Goal: Task Accomplishment & Management: Use online tool/utility

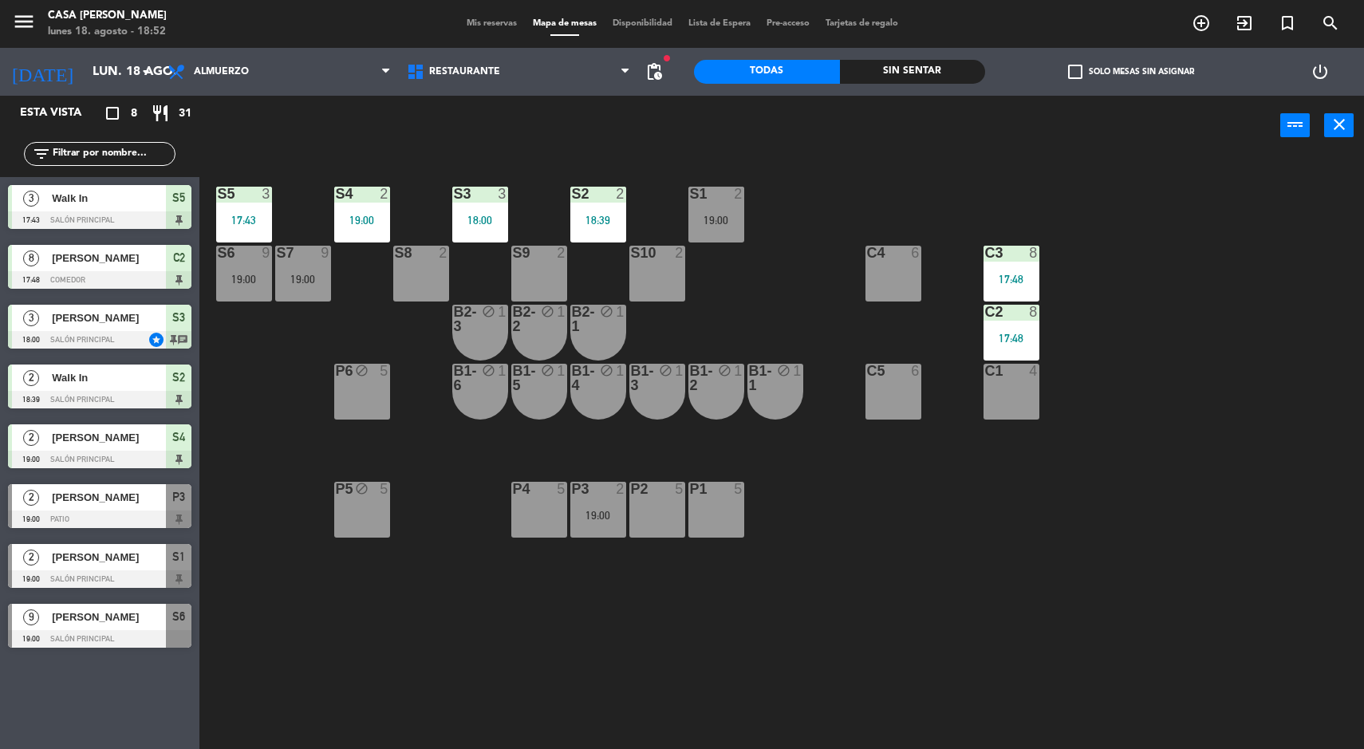
click at [913, 77] on div "Sin sentar" at bounding box center [913, 72] width 146 height 24
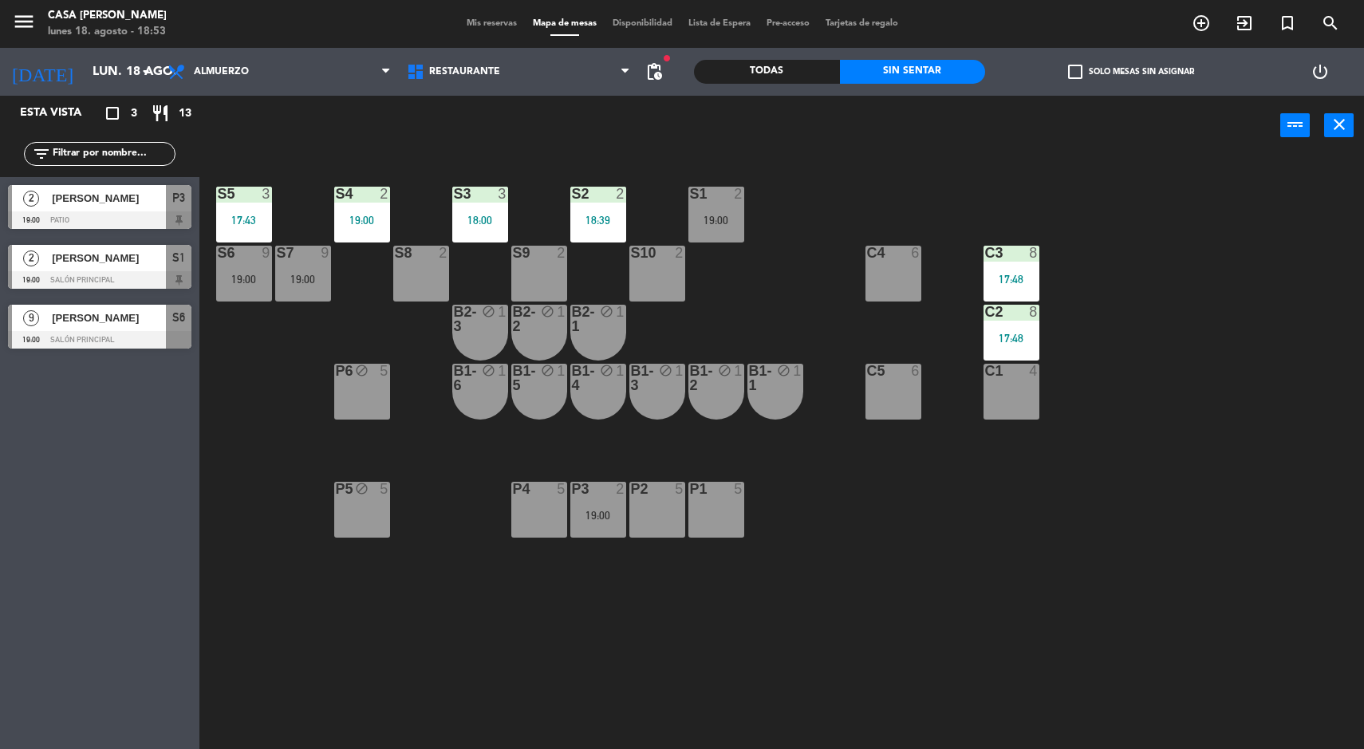
click at [177, 325] on span "S6" at bounding box center [178, 317] width 13 height 19
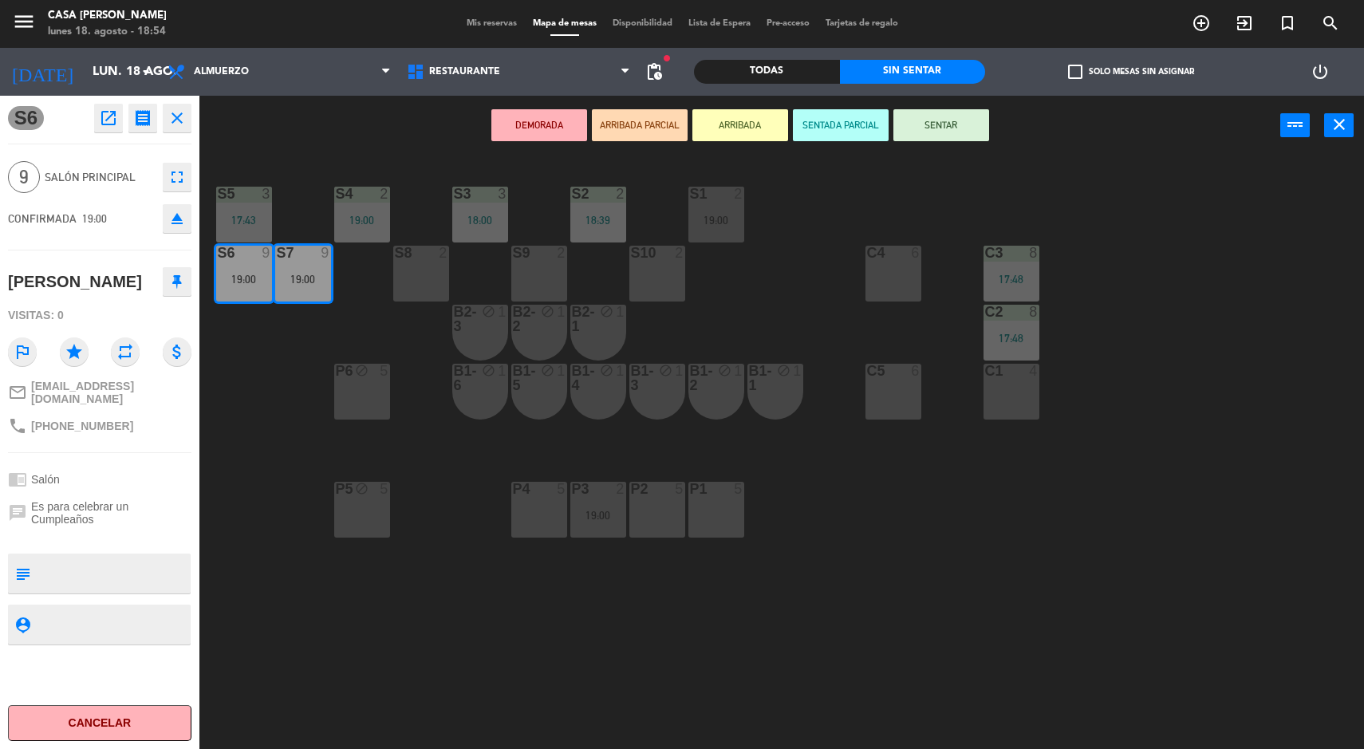
click at [960, 128] on button "SENTAR" at bounding box center [941, 125] width 96 height 32
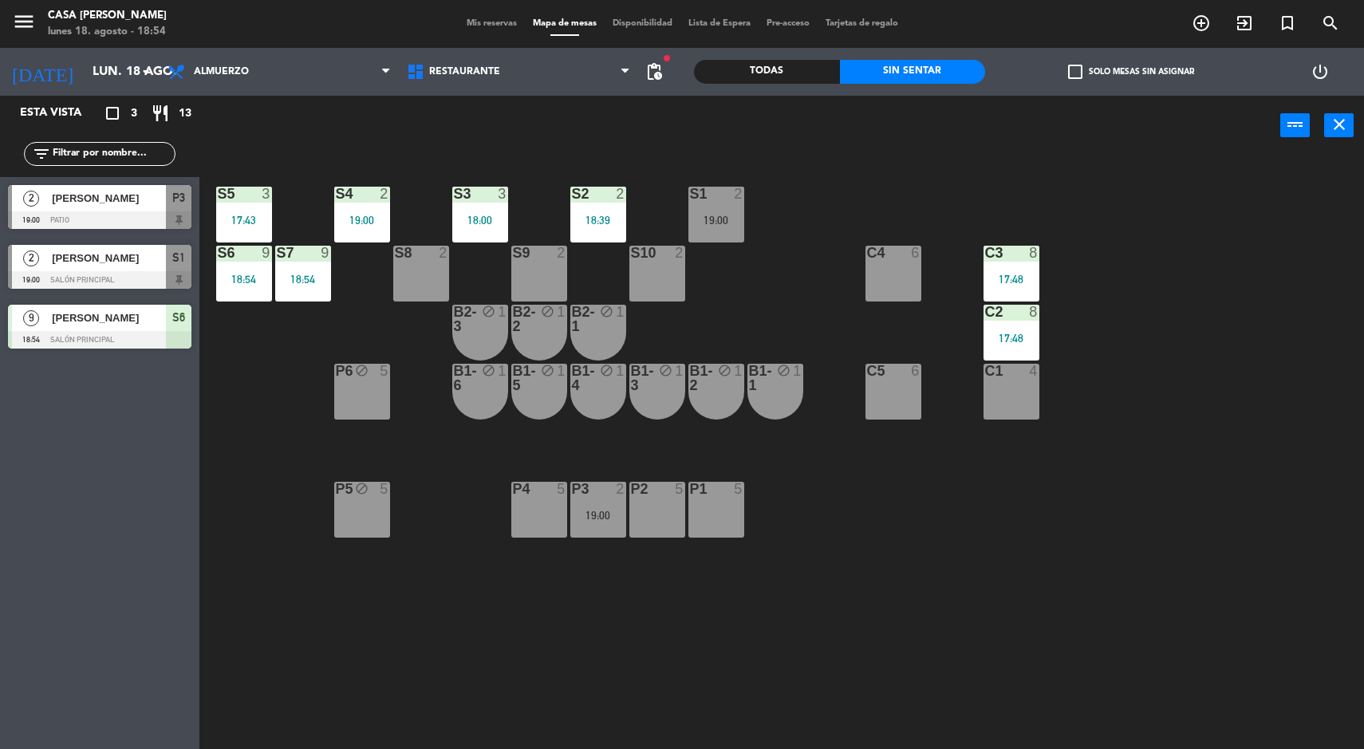
click at [320, 266] on div "S7 9 18:54" at bounding box center [303, 274] width 56 height 56
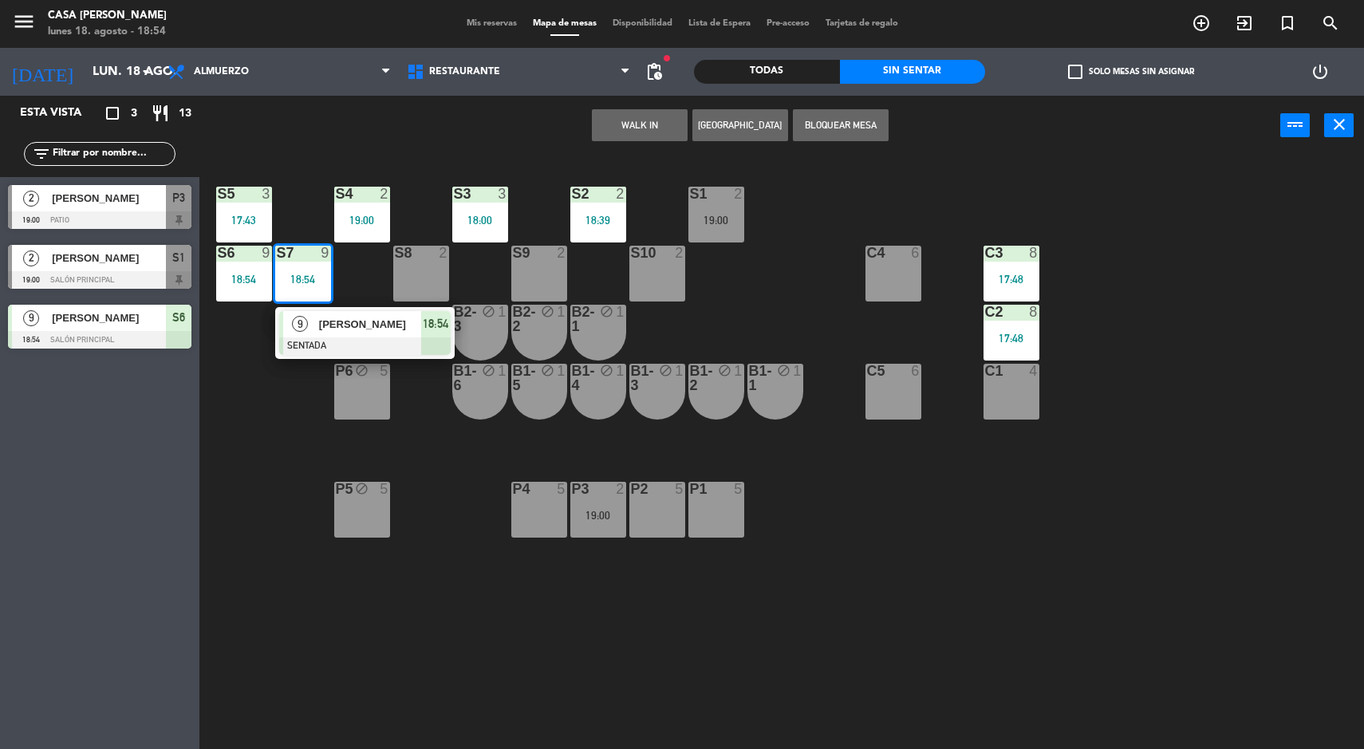
click at [431, 340] on div at bounding box center [365, 346] width 172 height 18
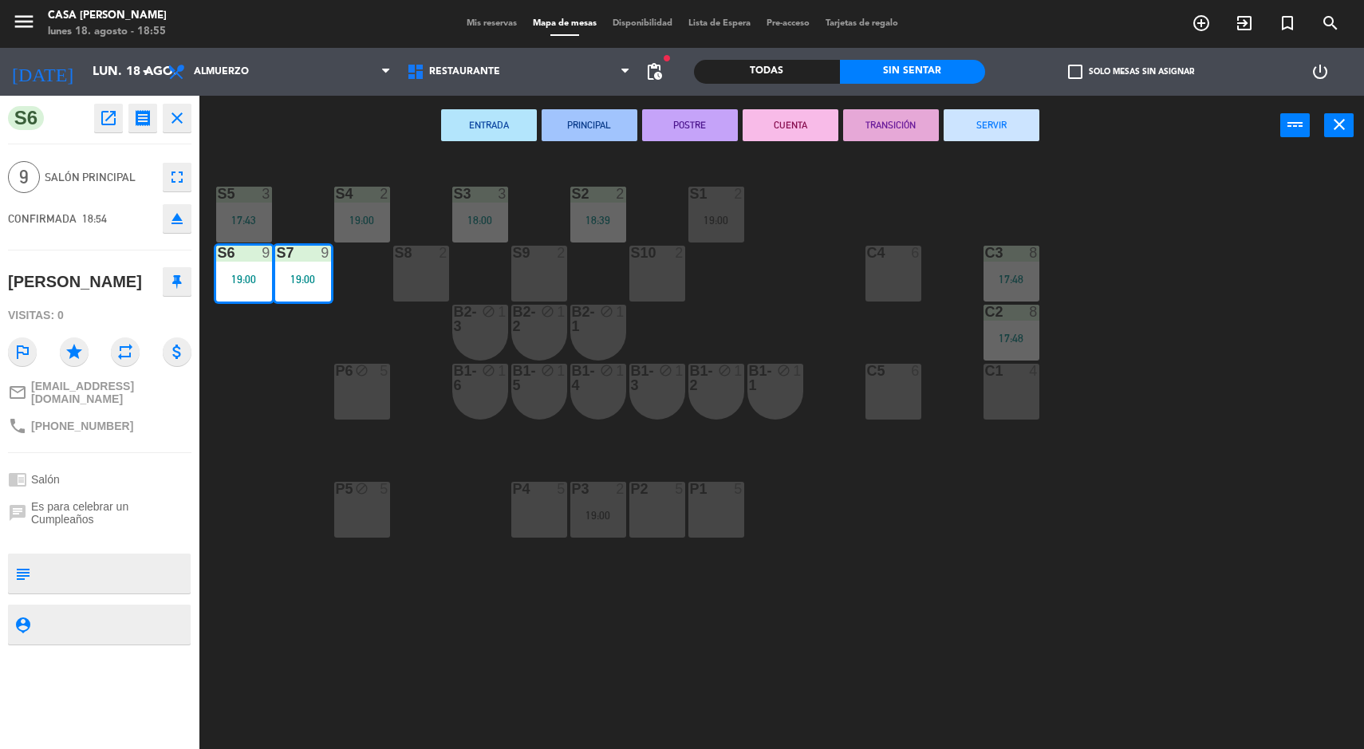
click at [1260, 574] on div "S5 3 17:43 S4 2 19:00 S3 3 18:00 S2 2 18:39 S1 2 19:00 S6 9 19:00 S7 9 19:00 S8…" at bounding box center [788, 455] width 1151 height 594
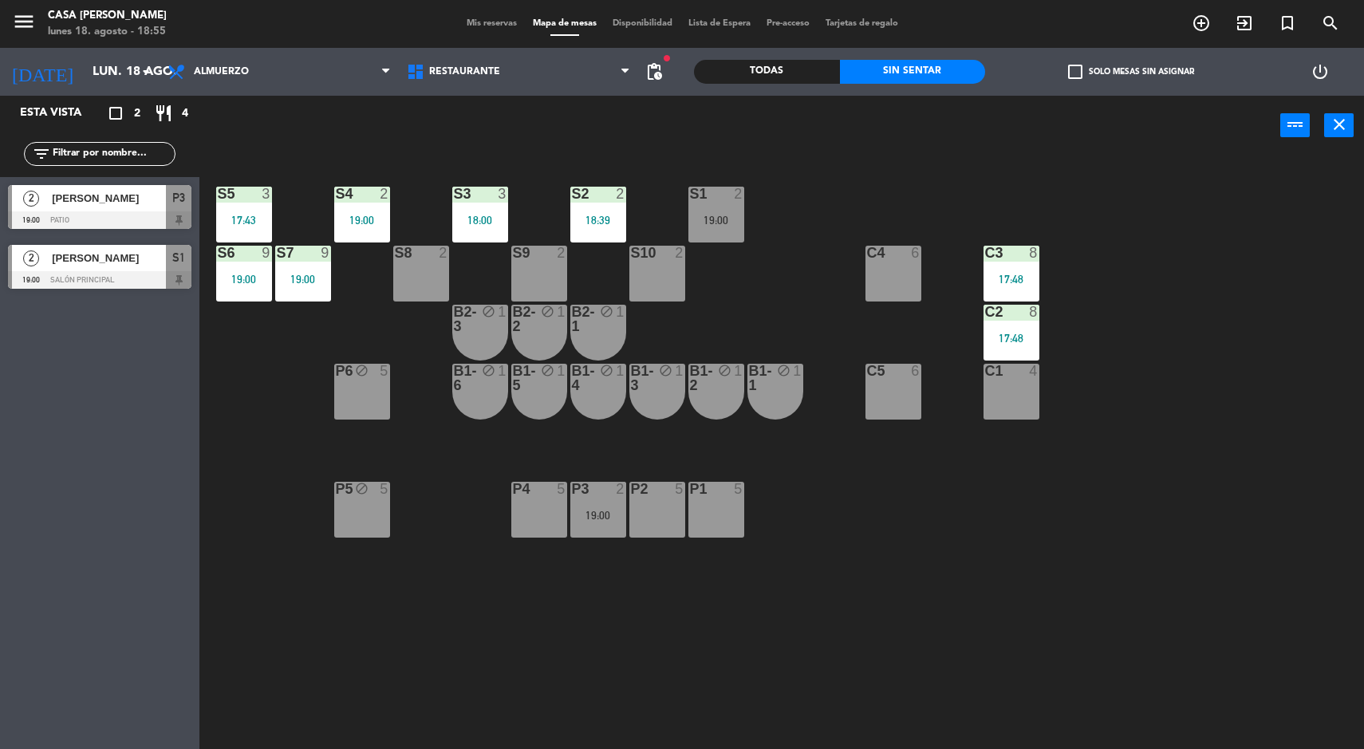
click at [572, 487] on div "P3" at bounding box center [572, 489] width 1 height 14
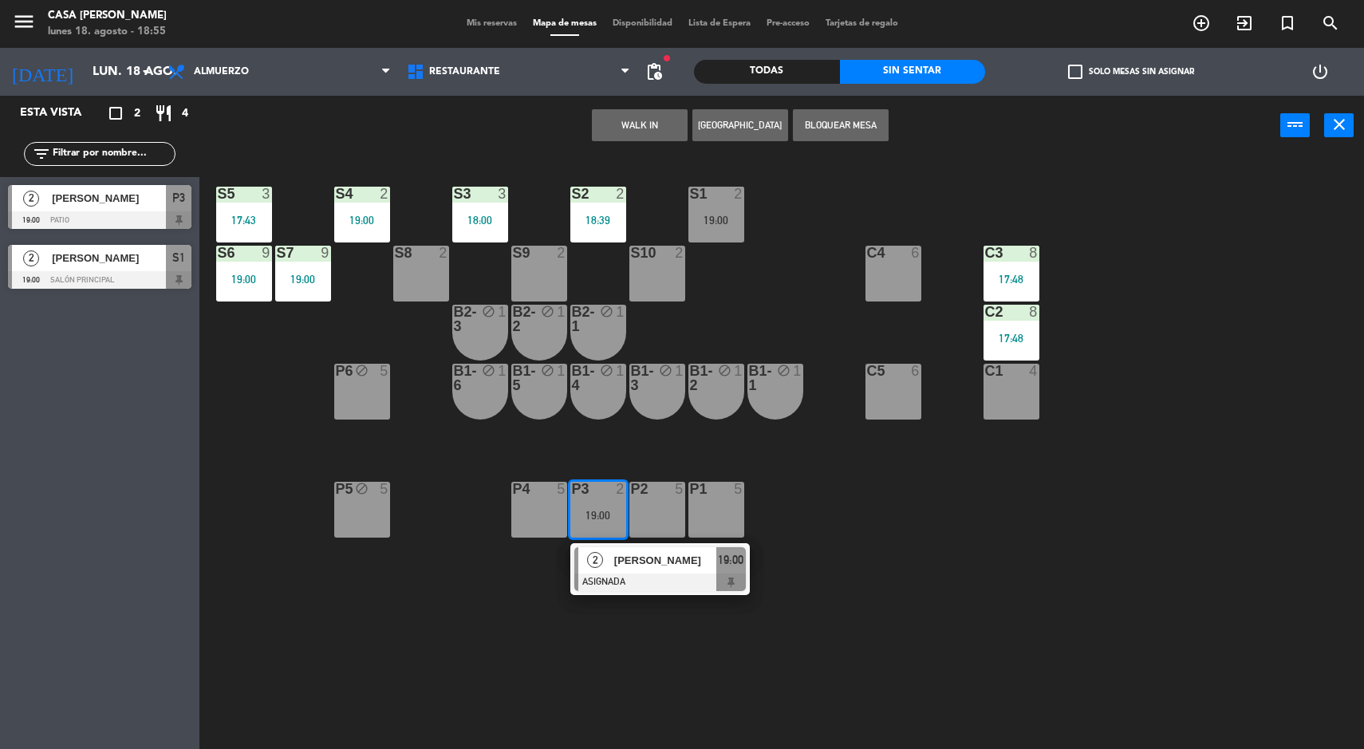
click at [720, 582] on div at bounding box center [660, 583] width 172 height 18
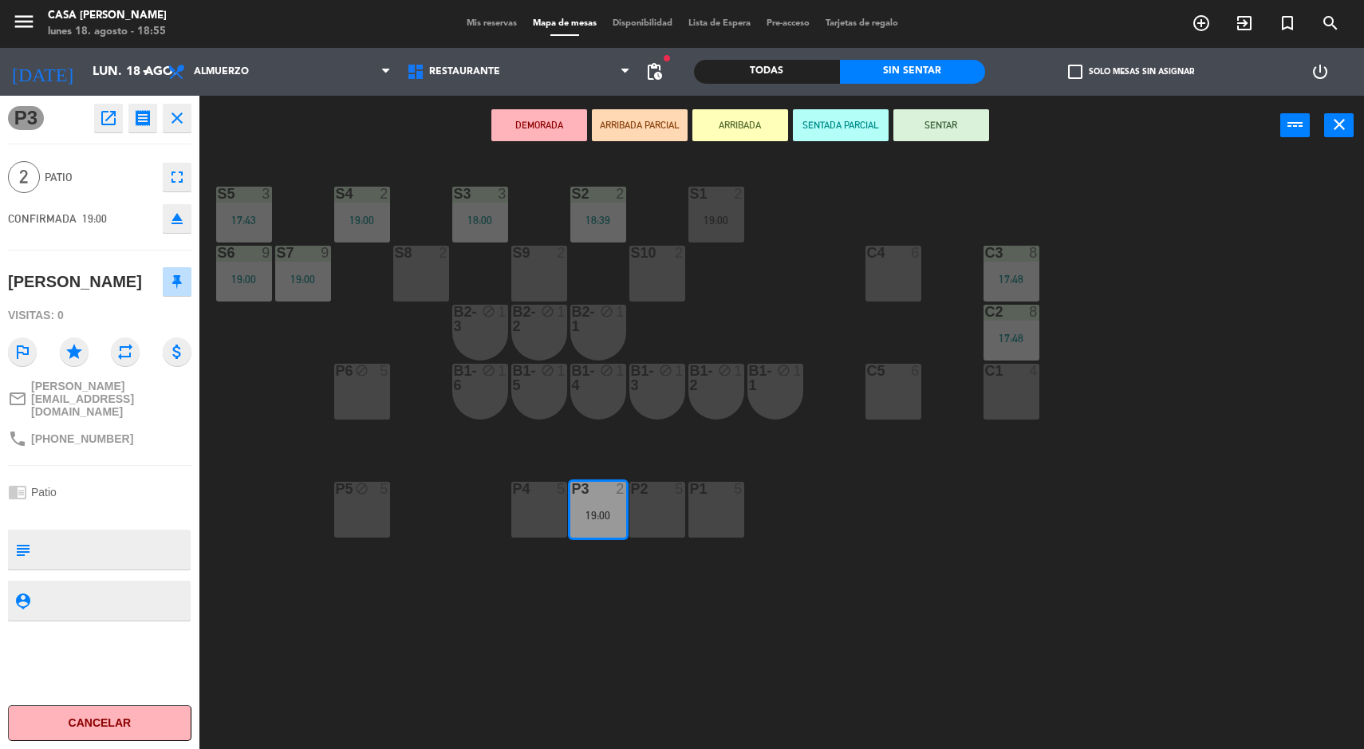
click at [812, 607] on div "S5 3 17:43 S4 2 19:00 S3 3 18:00 S2 2 18:39 S1 2 19:00 S6 9 19:00 S7 9 19:00 S8…" at bounding box center [788, 455] width 1151 height 594
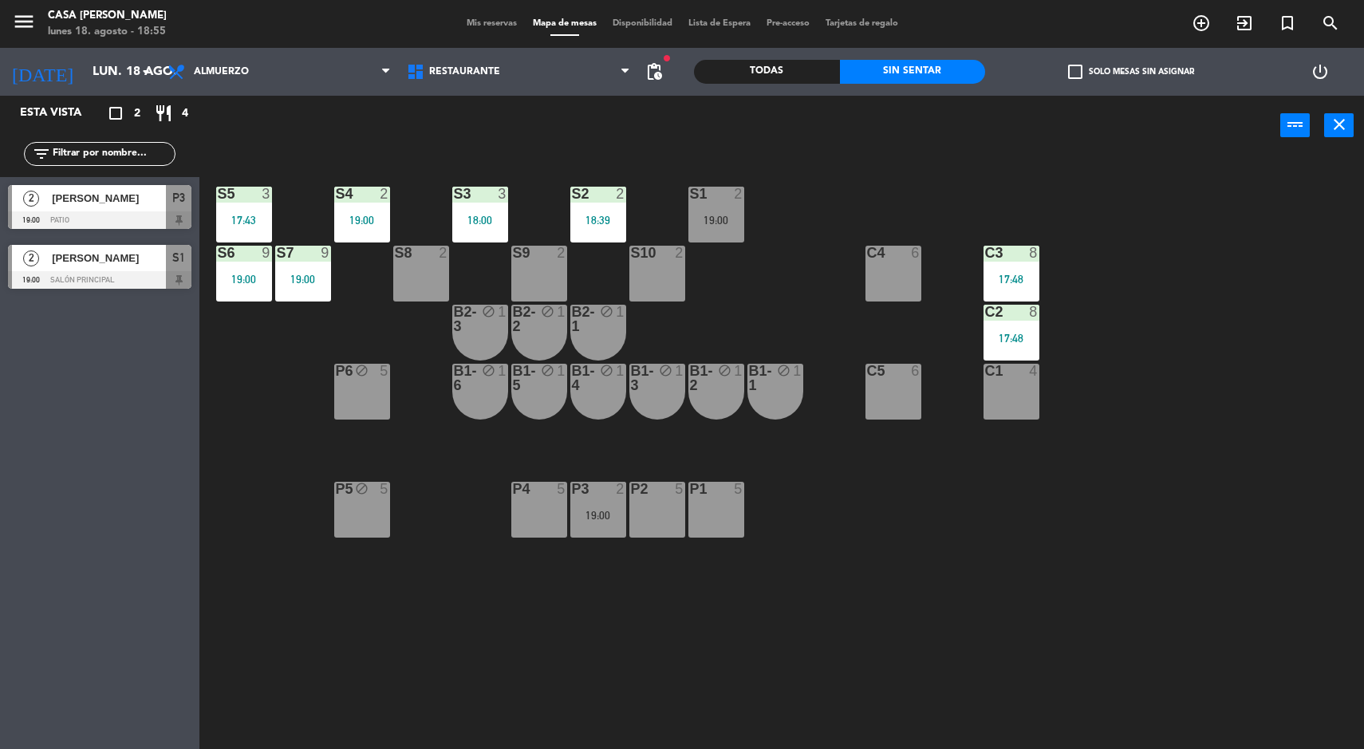
click at [583, 530] on div "P3 2 19:00" at bounding box center [598, 510] width 56 height 56
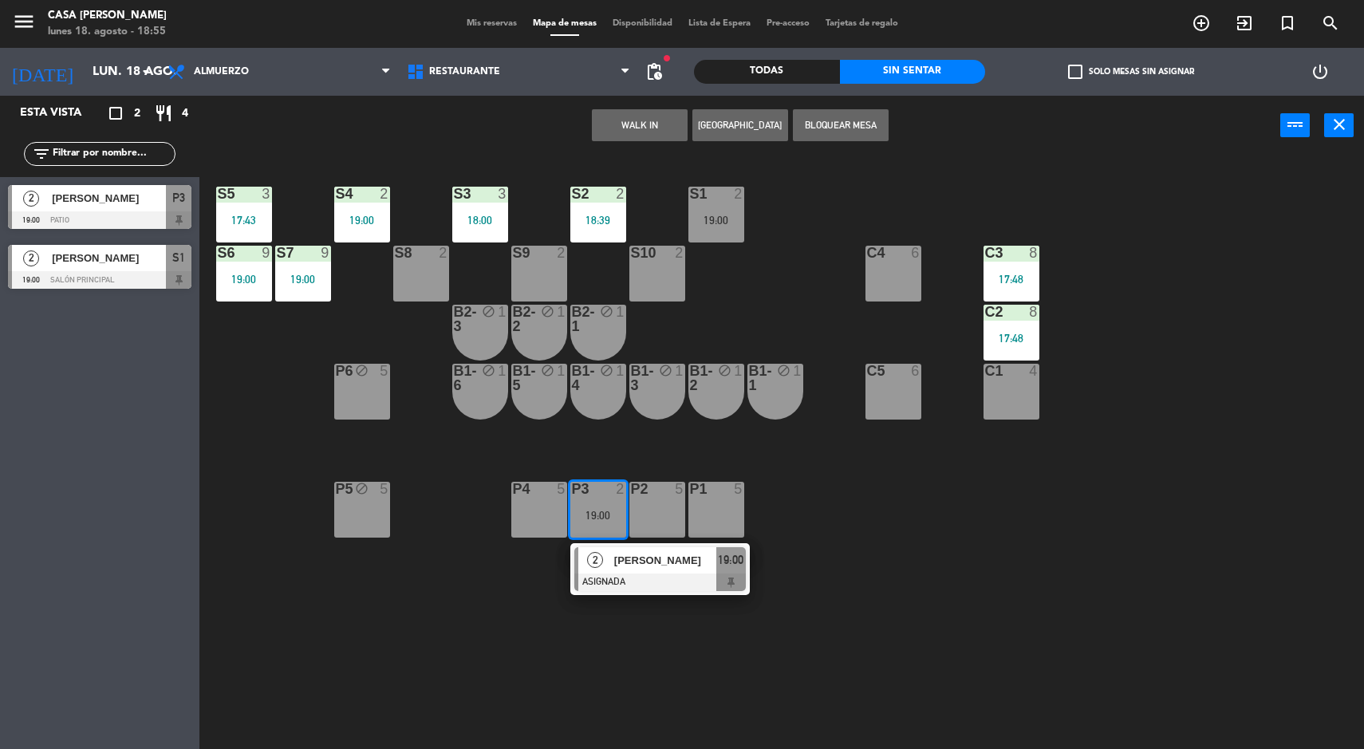
click at [639, 553] on span "[PERSON_NAME]" at bounding box center [665, 560] width 102 height 17
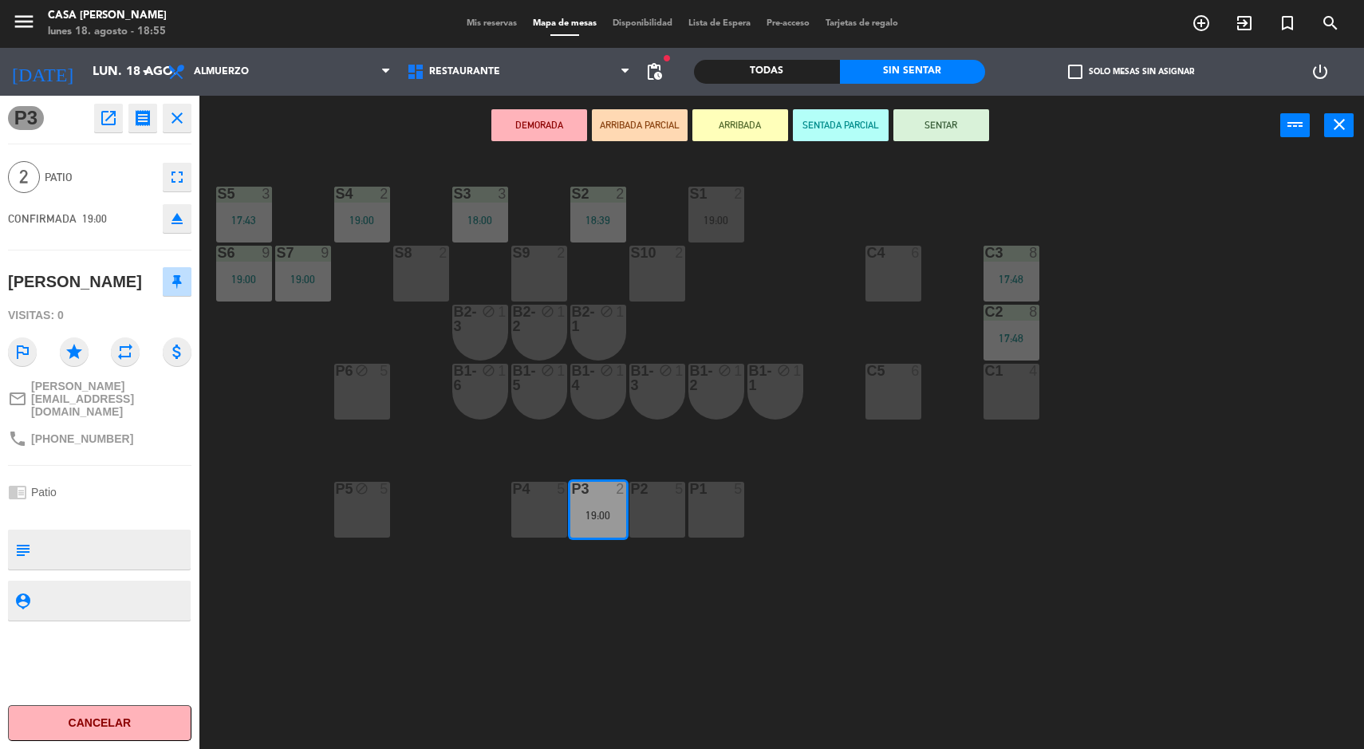
click at [872, 593] on div "S5 3 17:43 S4 2 19:00 S3 3 18:00 S2 2 18:39 S1 2 19:00 S6 9 19:00 S7 9 19:00 S8…" at bounding box center [788, 455] width 1151 height 594
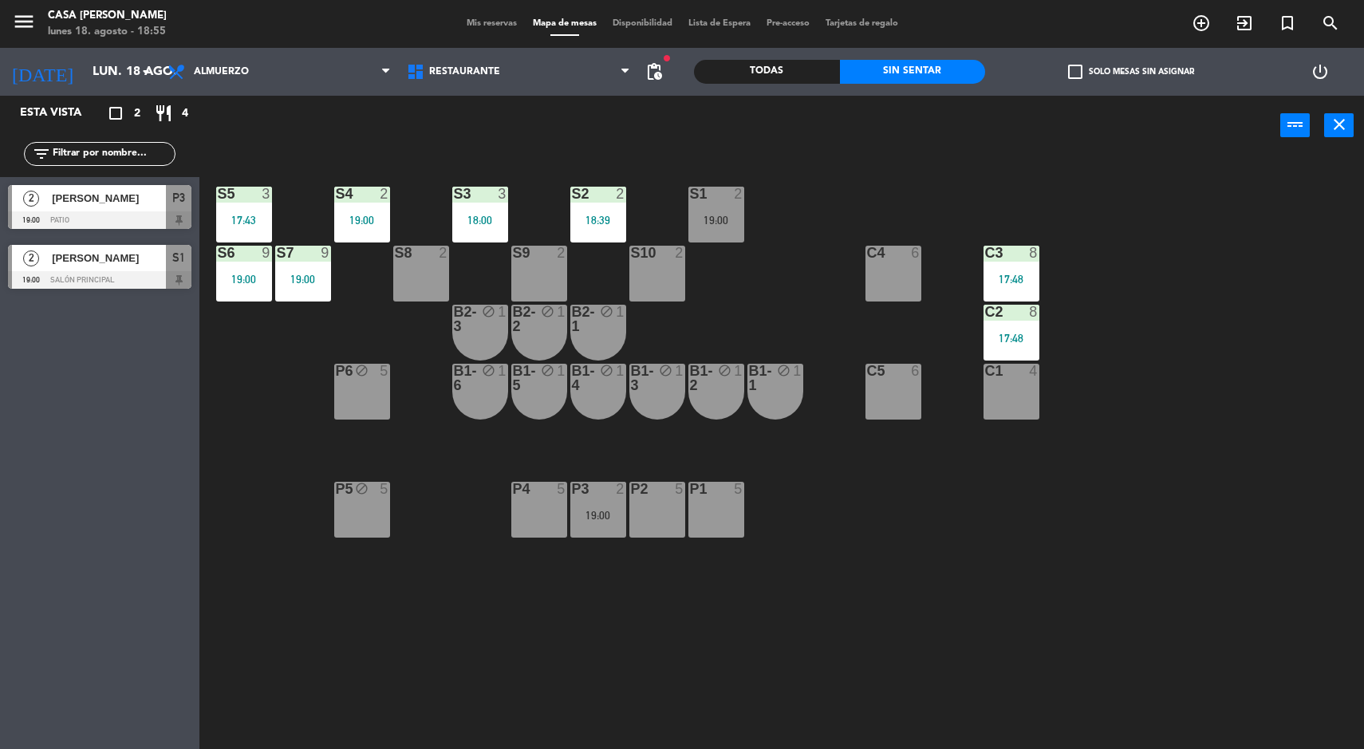
click at [587, 531] on div "P3 2 19:00" at bounding box center [598, 510] width 56 height 56
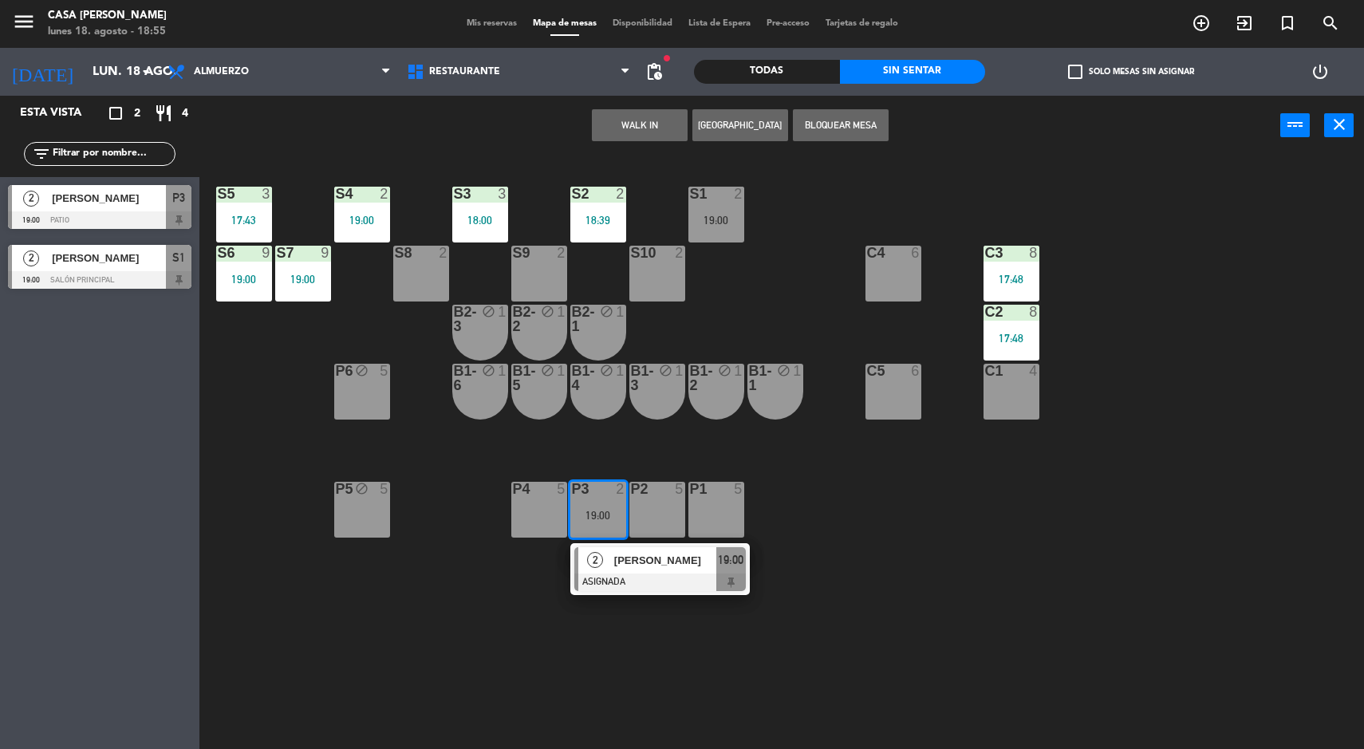
click at [614, 582] on div at bounding box center [660, 583] width 172 height 18
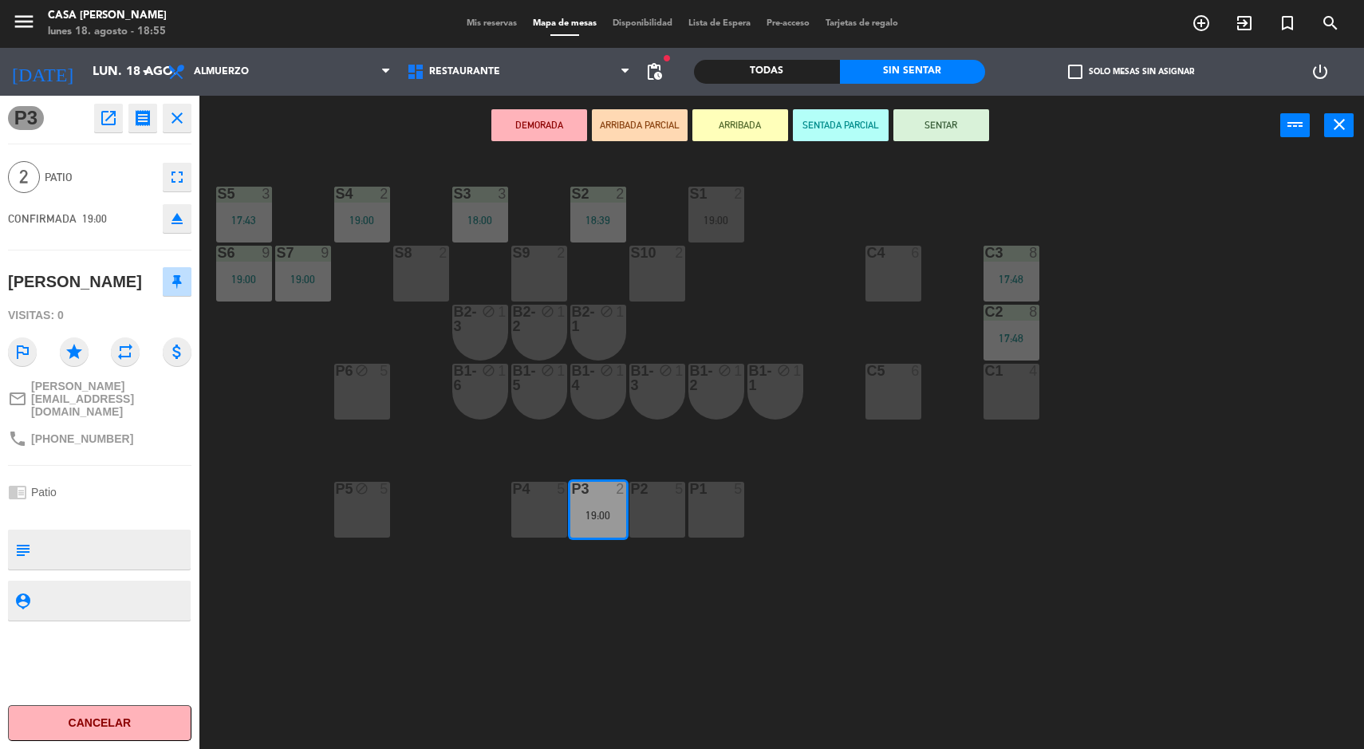
click at [1022, 403] on div "C1 4" at bounding box center [1012, 392] width 56 height 56
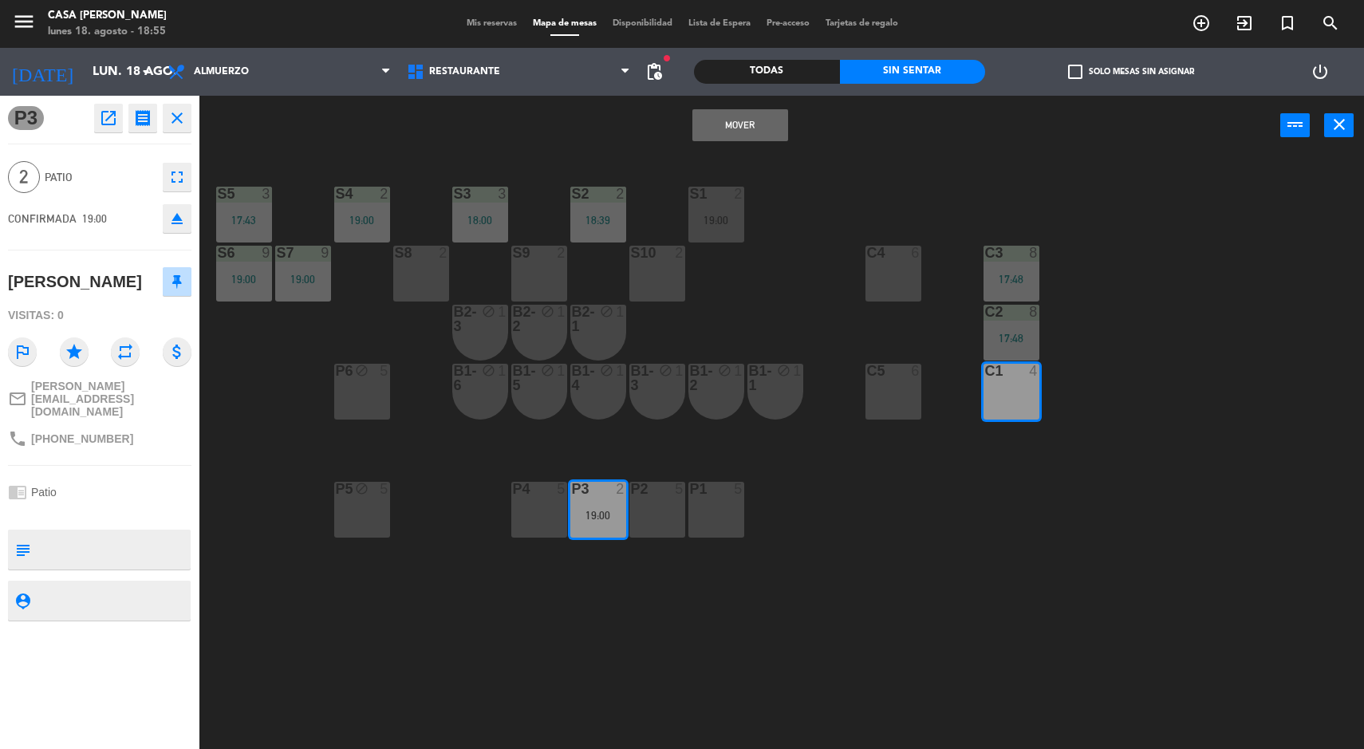
click at [747, 132] on button "Mover" at bounding box center [740, 125] width 96 height 32
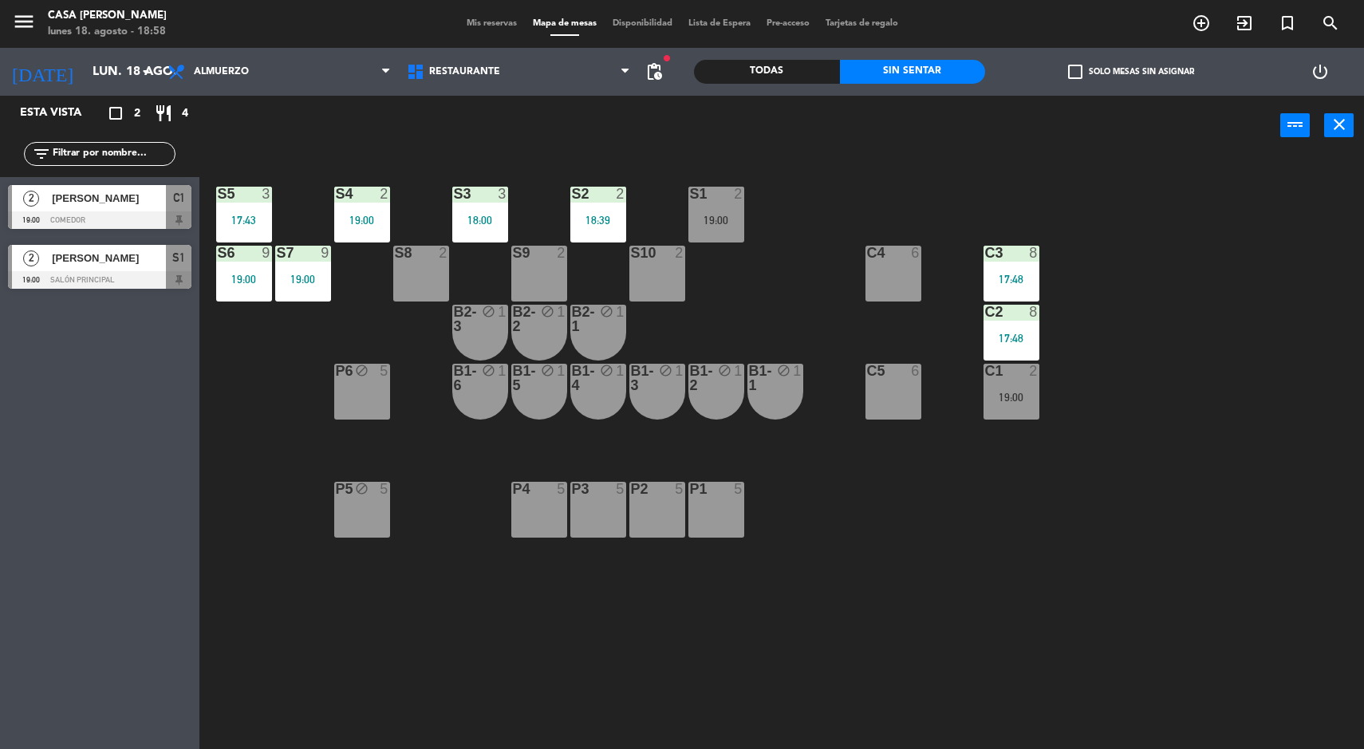
click at [1054, 556] on div "S5 3 17:43 S4 2 19:00 S3 3 18:00 S2 2 18:39 S1 2 19:00 S6 9 19:00 S7 9 19:00 S8…" at bounding box center [788, 455] width 1151 height 594
click at [1253, 625] on div "S5 3 17:43 S4 2 19:00 S3 3 18:00 S2 2 18:39 S1 2 19:00 S6 9 19:00 S7 9 19:00 S8…" at bounding box center [788, 455] width 1151 height 594
click at [722, 208] on div "S1 2 19:00" at bounding box center [716, 215] width 56 height 56
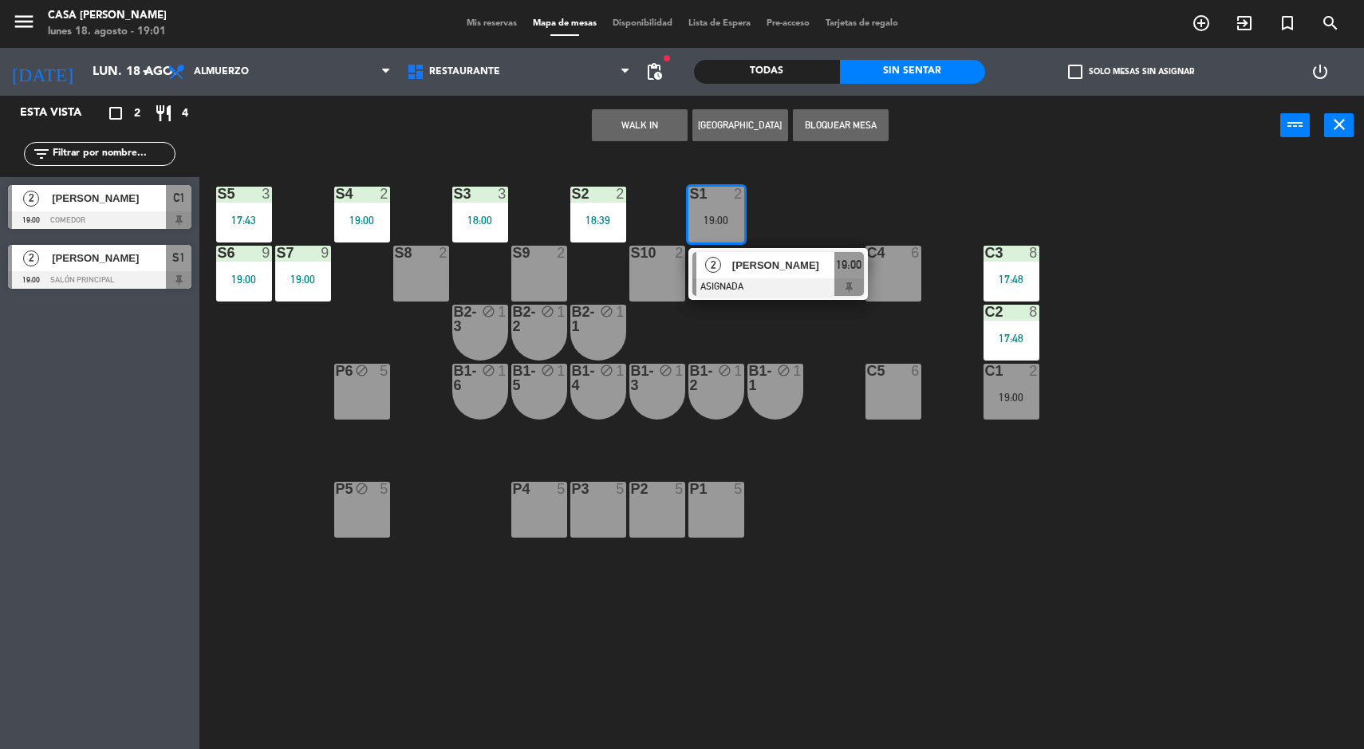
click at [1253, 597] on div "S5 3 17:43 S4 2 19:00 S3 3 18:00 S2 2 18:39 S1 2 19:00 2 [PERSON_NAME] ASIGNADA…" at bounding box center [788, 455] width 1151 height 594
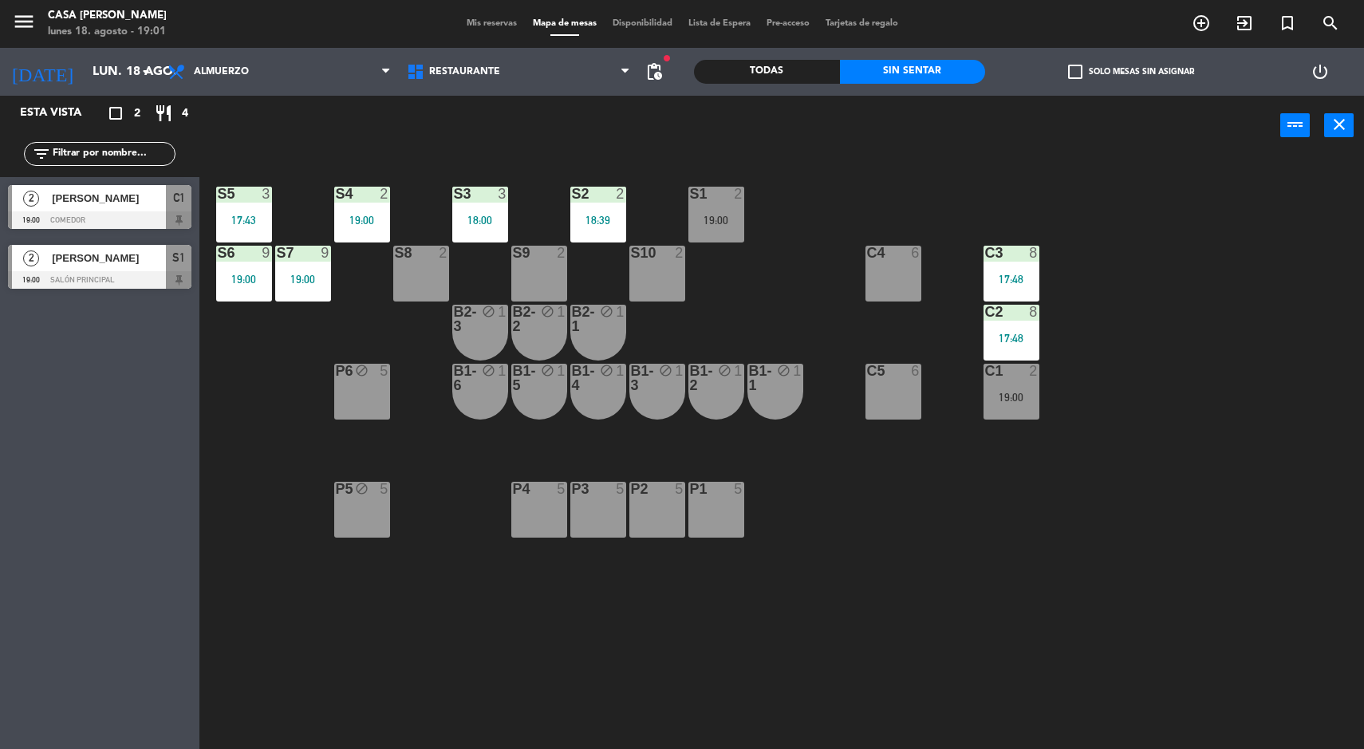
click at [712, 215] on div "19:00" at bounding box center [716, 220] width 56 height 11
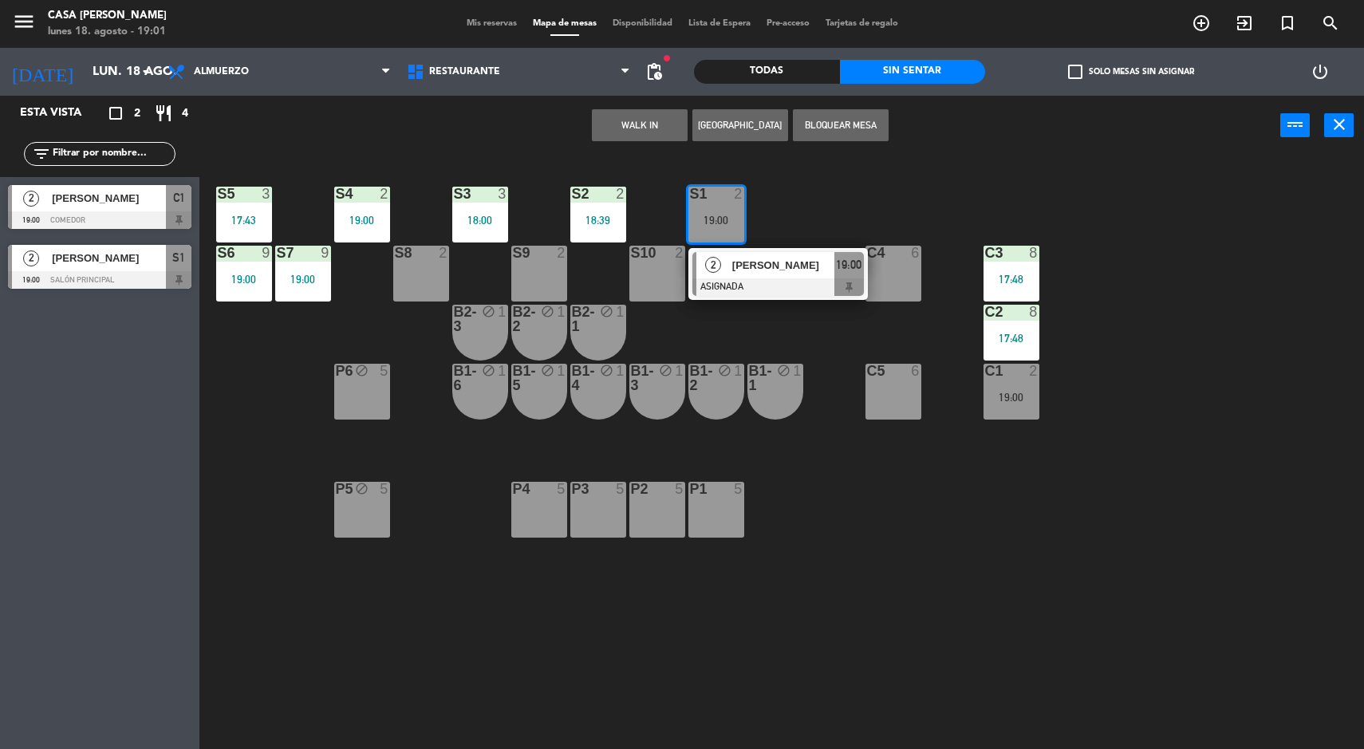
click at [1185, 541] on div "S5 3 17:43 S4 2 19:00 S3 3 18:00 S2 2 18:39 S1 2 19:00 2 [PERSON_NAME] ASIGNADA…" at bounding box center [788, 455] width 1151 height 594
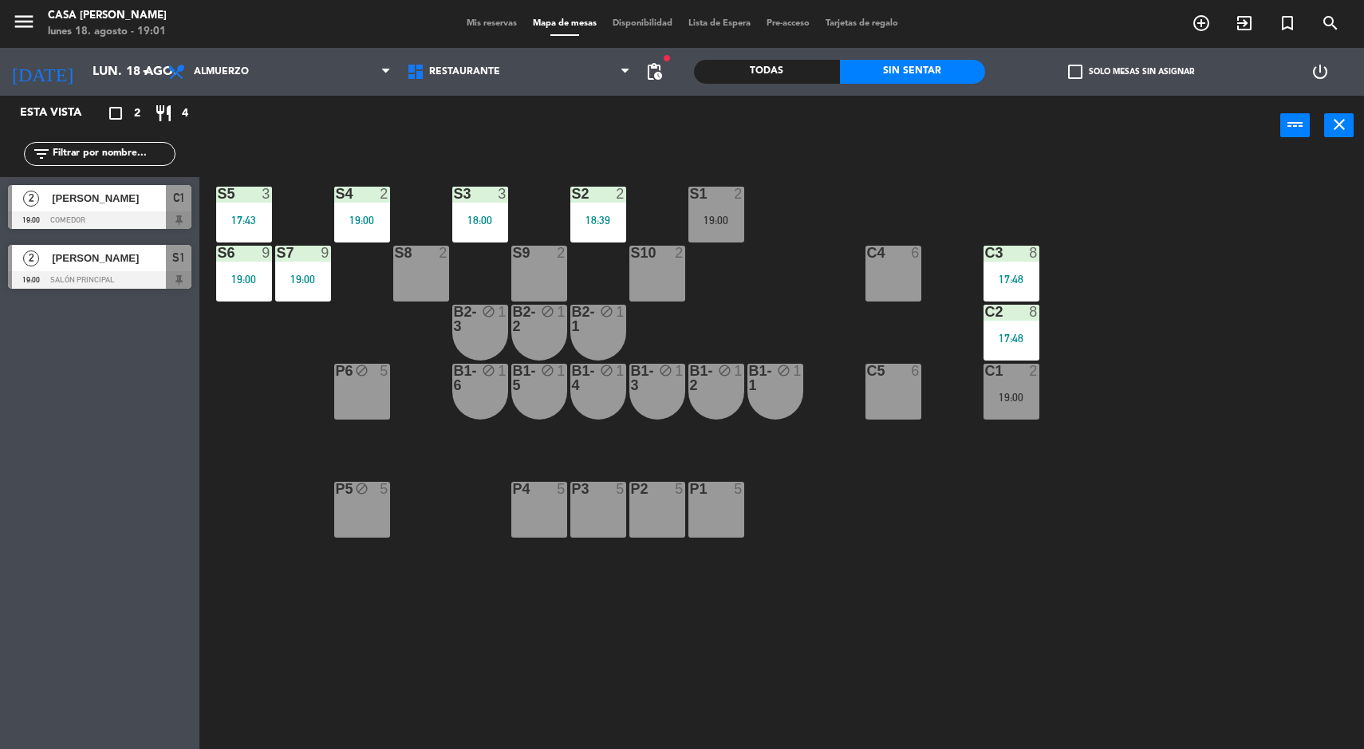
click at [1038, 397] on div "19:00" at bounding box center [1012, 397] width 56 height 11
click at [1199, 358] on div "S5 3 17:43 S4 2 19:00 S3 3 18:00 S2 2 18:39 S1 2 19:00 S6 9 19:00 S7 9 19:00 S8…" at bounding box center [788, 455] width 1151 height 594
click at [691, 194] on div "S1" at bounding box center [690, 194] width 1 height 14
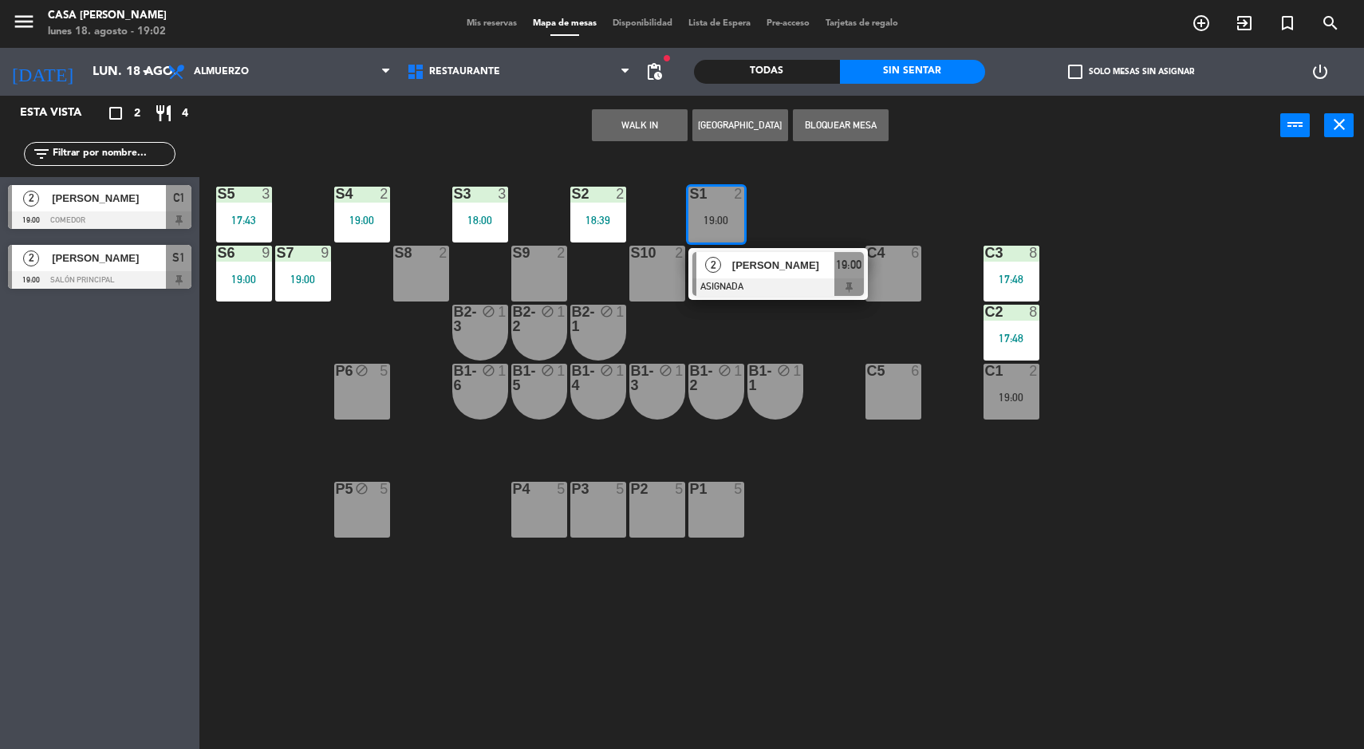
click at [758, 277] on div "[PERSON_NAME]" at bounding box center [783, 265] width 104 height 26
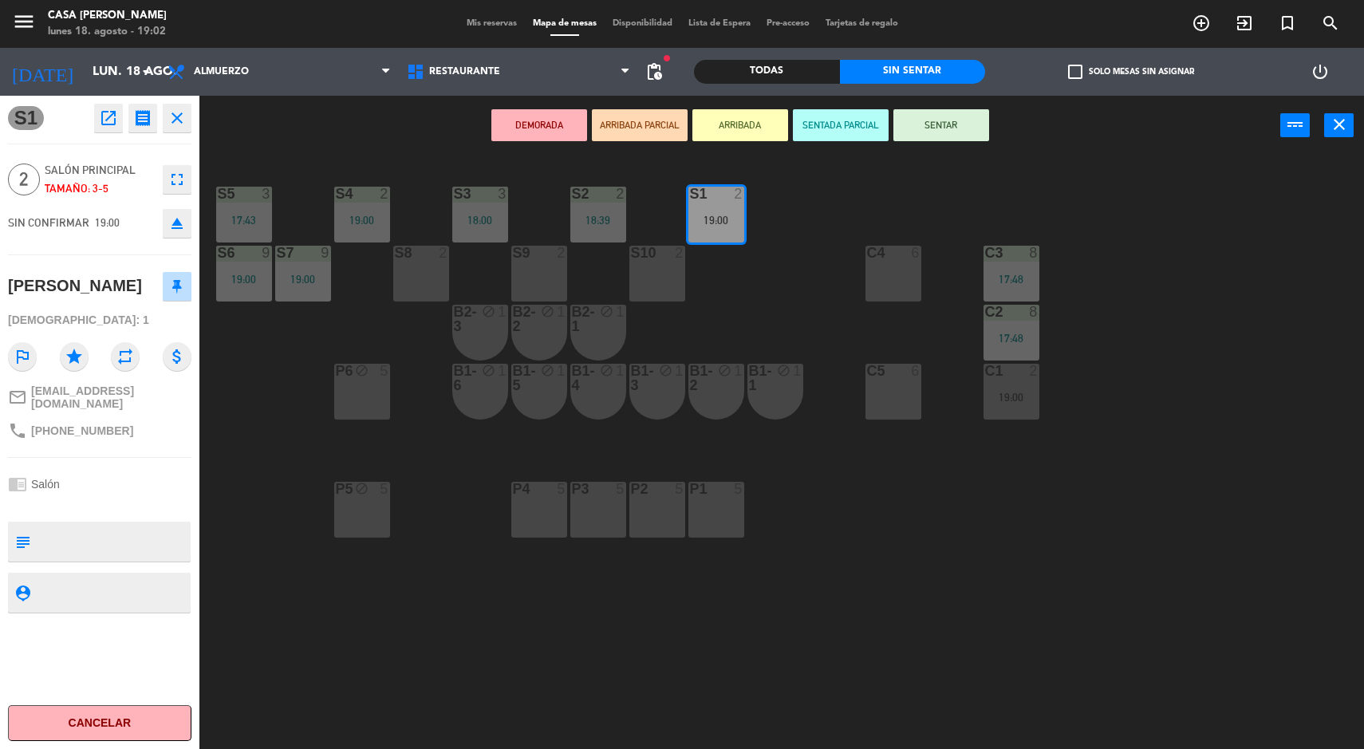
click at [960, 136] on button "SENTAR" at bounding box center [941, 125] width 96 height 32
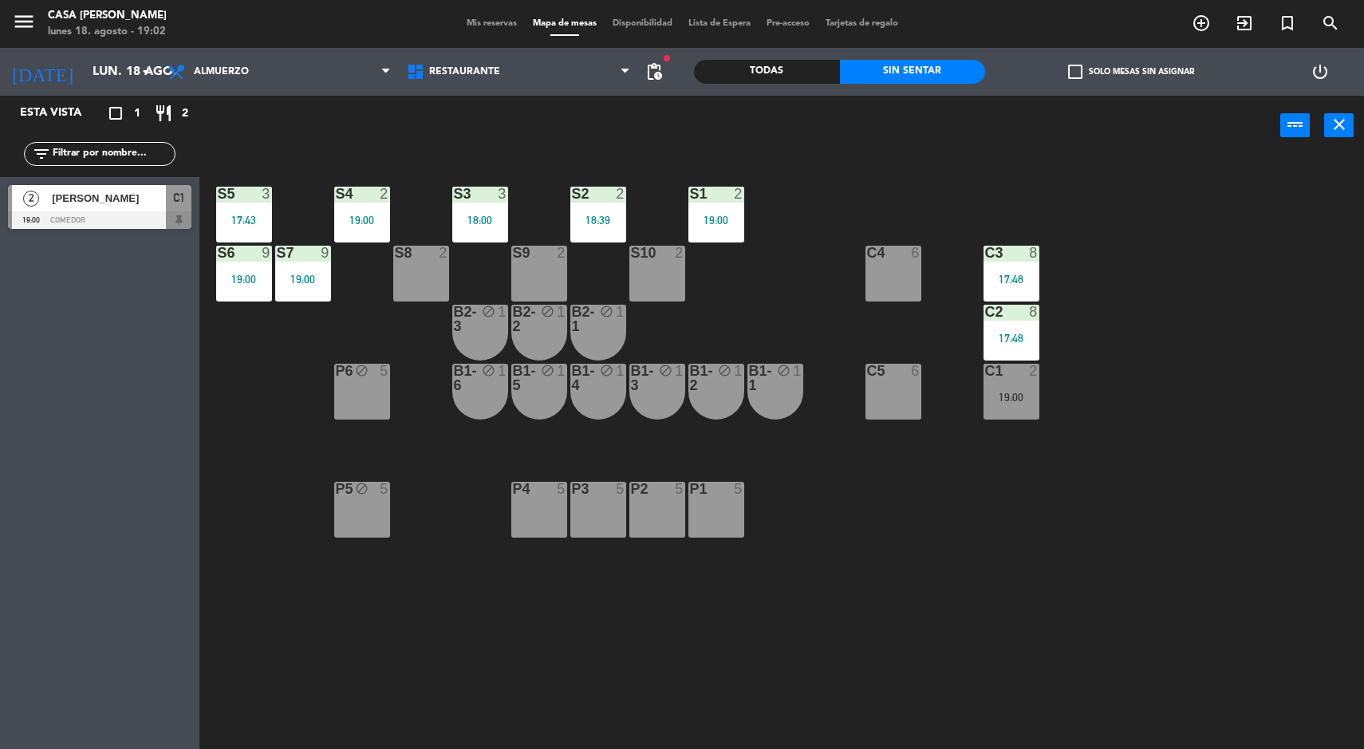
click at [1204, 653] on div "S5 3 17:43 S4 2 19:00 S3 3 18:00 S2 2 18:39 S1 2 19:00 S6 9 19:00 S7 9 19:00 S8…" at bounding box center [788, 455] width 1151 height 594
click at [1008, 409] on div "C1 2 19:00" at bounding box center [1012, 392] width 56 height 56
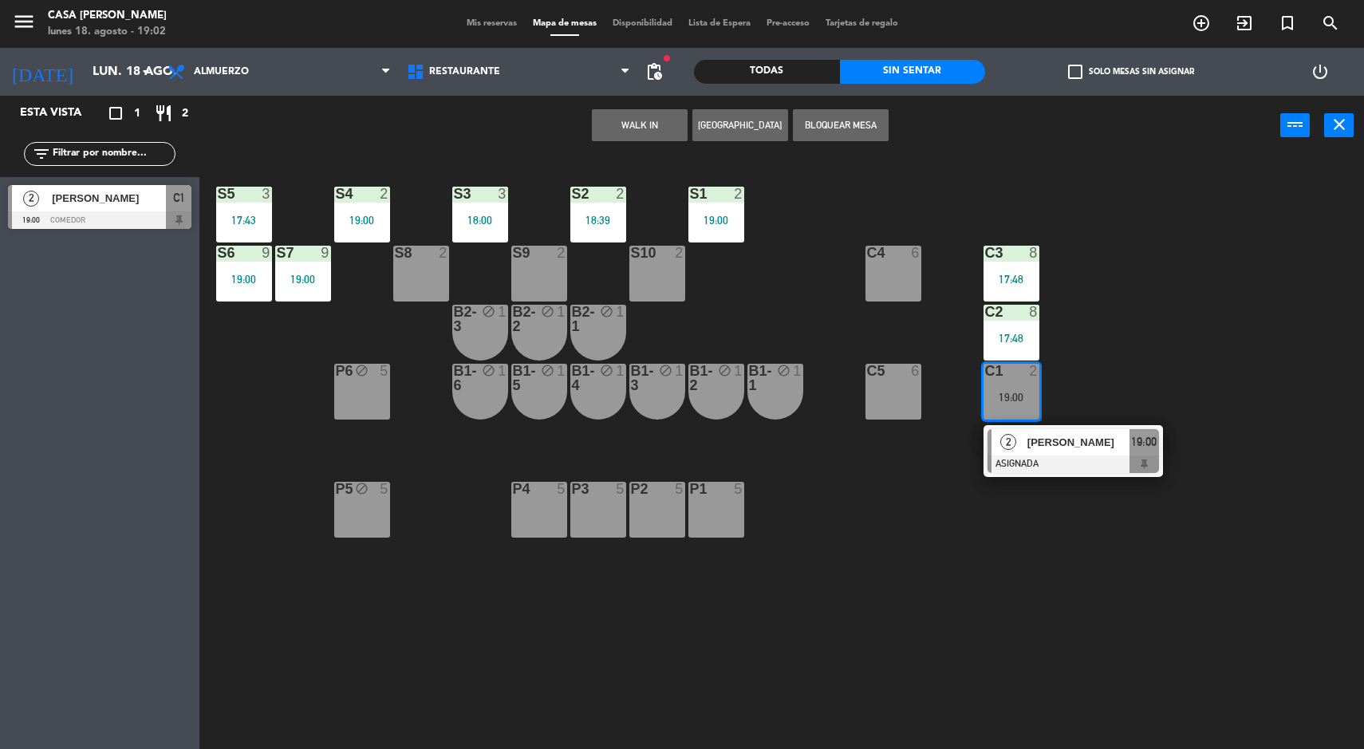
click at [1139, 453] on div "19:00" at bounding box center [1145, 442] width 30 height 26
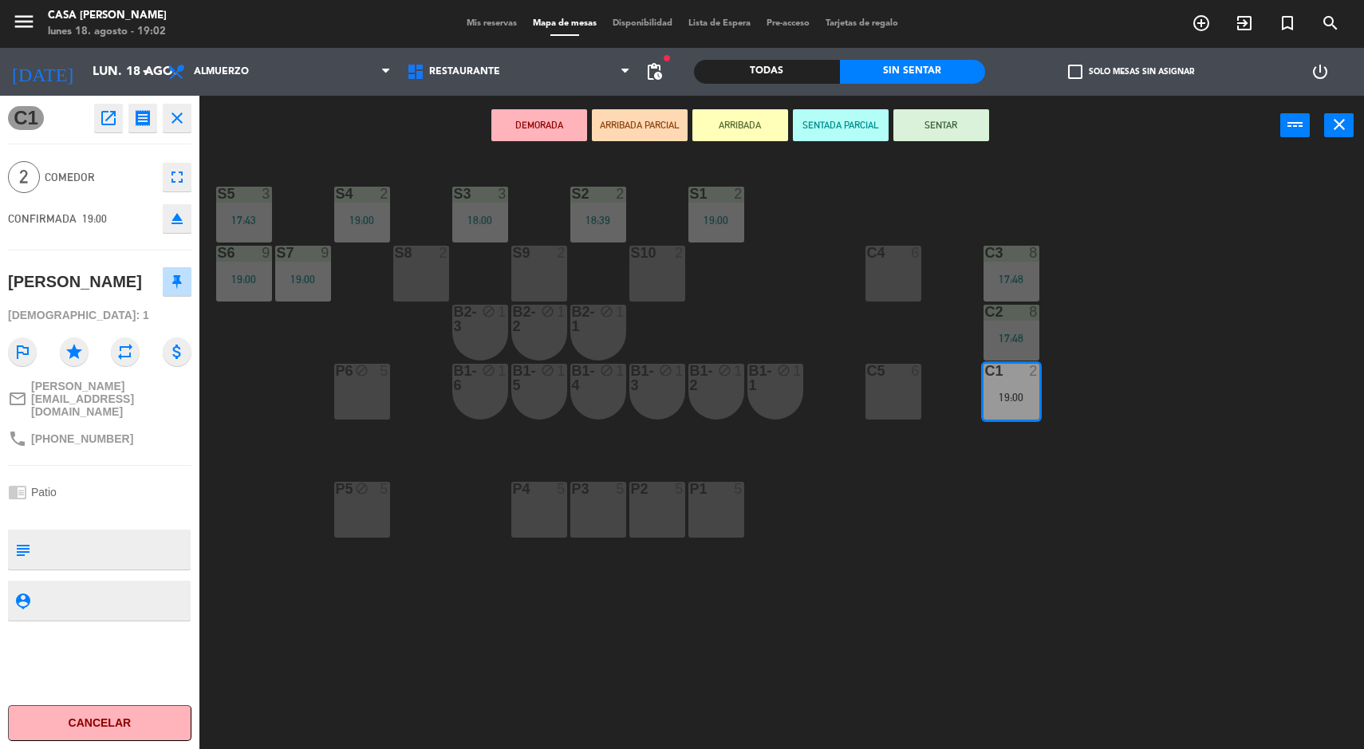
click at [1212, 405] on div "S5 3 17:43 S4 2 19:00 S3 3 18:00 S2 2 18:39 S1 2 19:00 S6 9 19:00 S7 9 19:00 S8…" at bounding box center [788, 455] width 1151 height 594
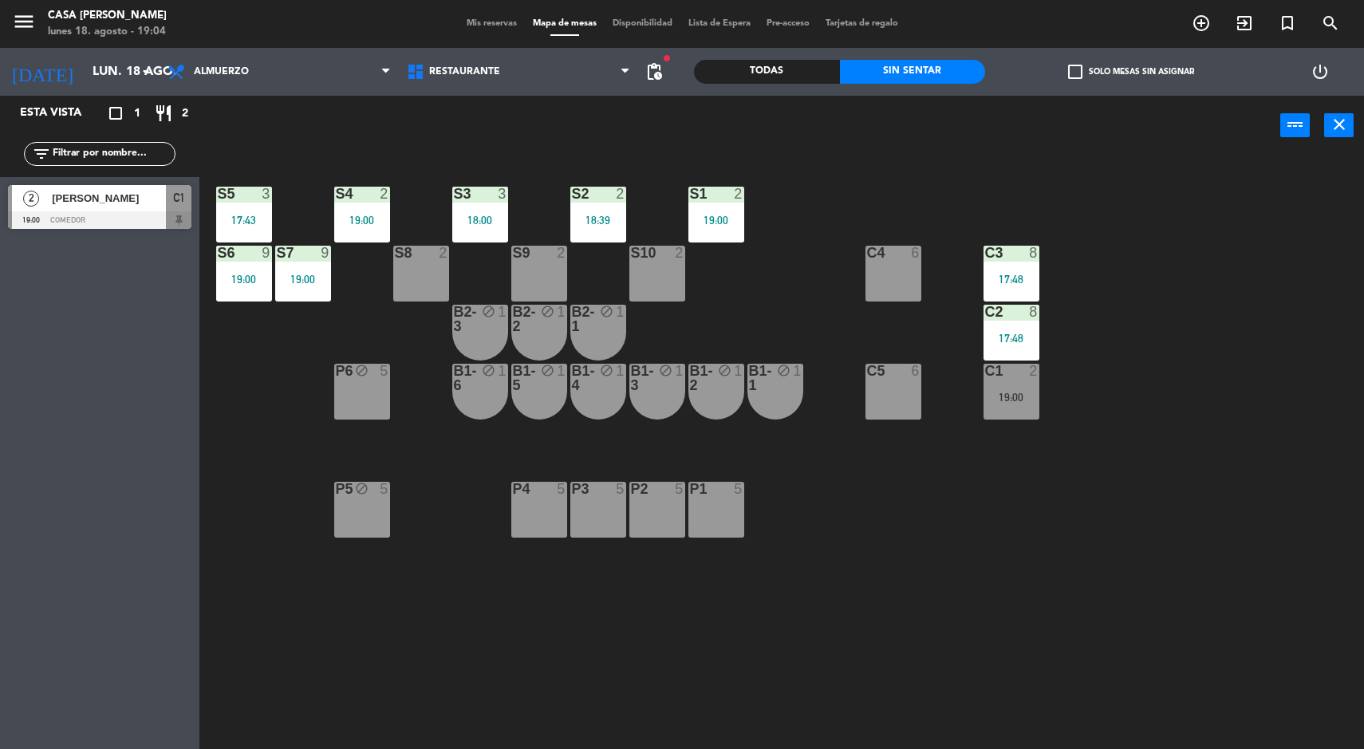
click at [1037, 387] on div "C1 2 19:00" at bounding box center [1012, 392] width 56 height 56
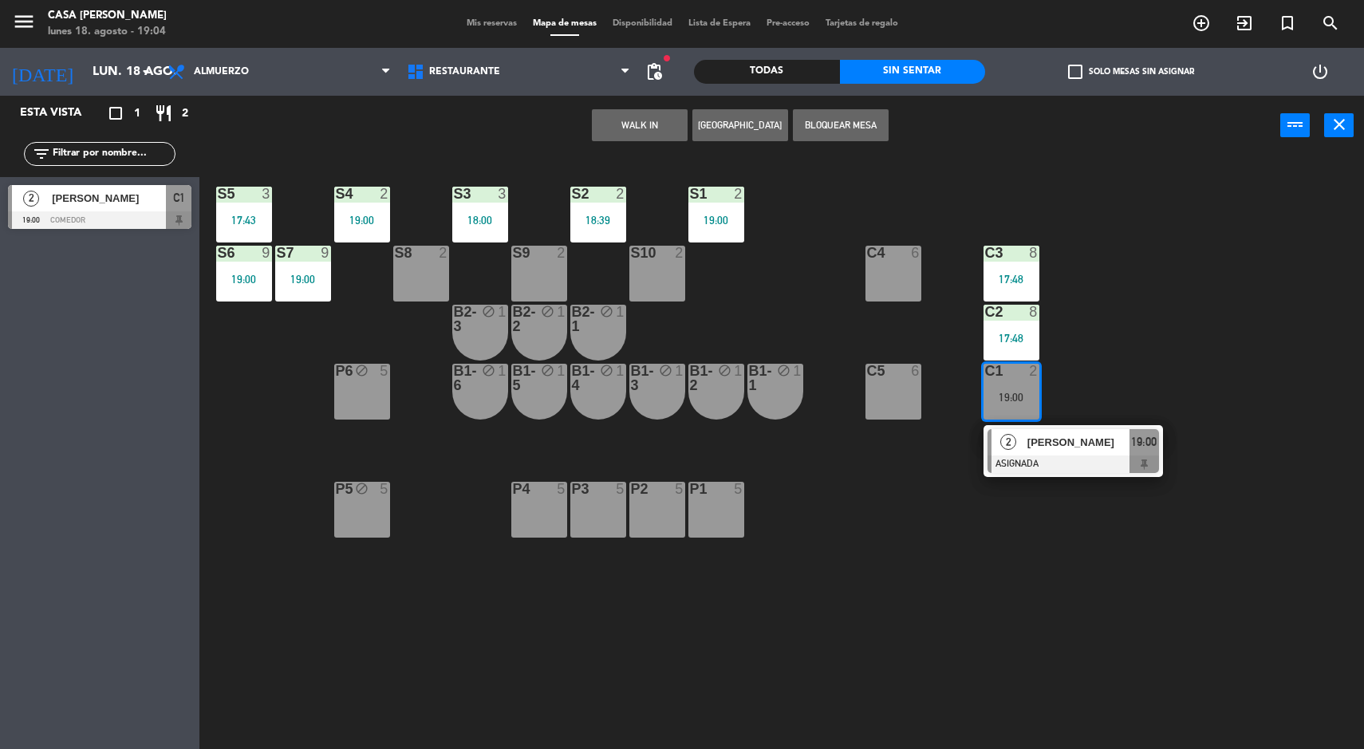
click at [1085, 461] on div at bounding box center [1074, 465] width 172 height 18
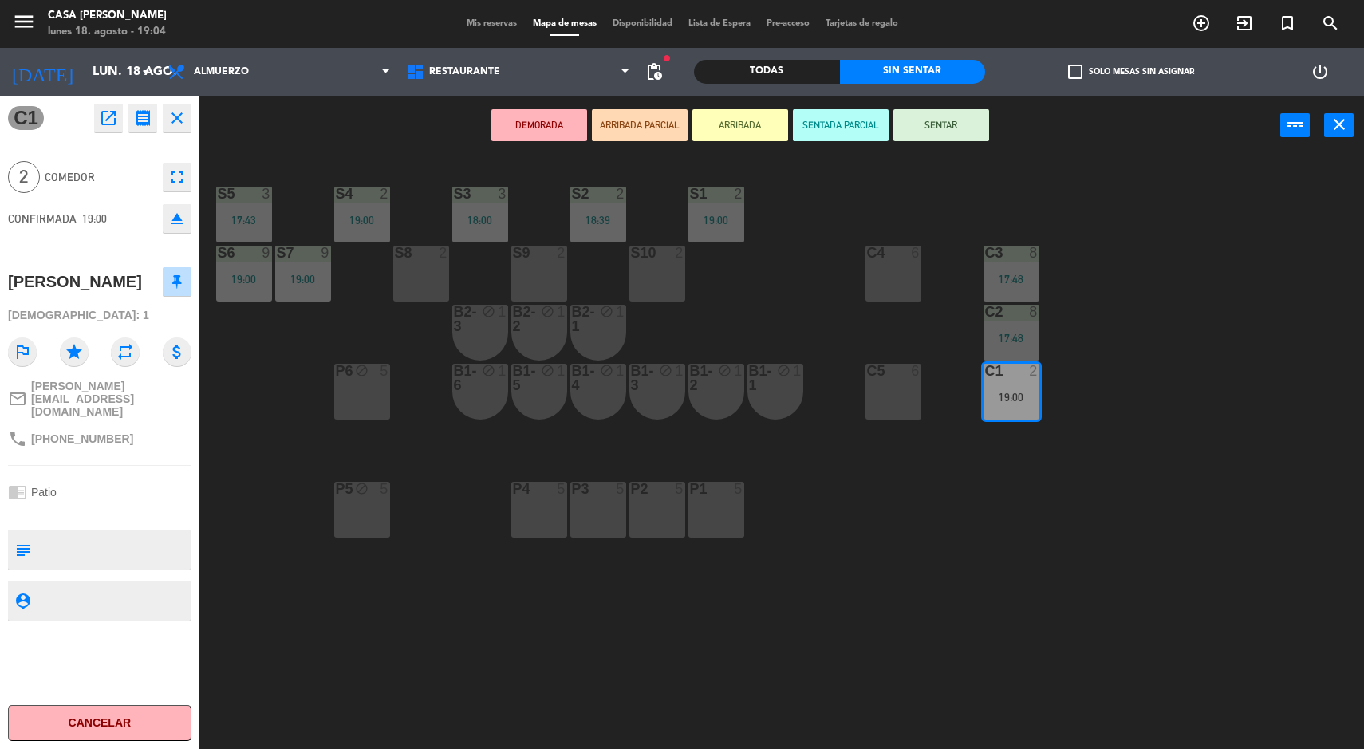
click at [948, 127] on button "SENTAR" at bounding box center [941, 125] width 96 height 32
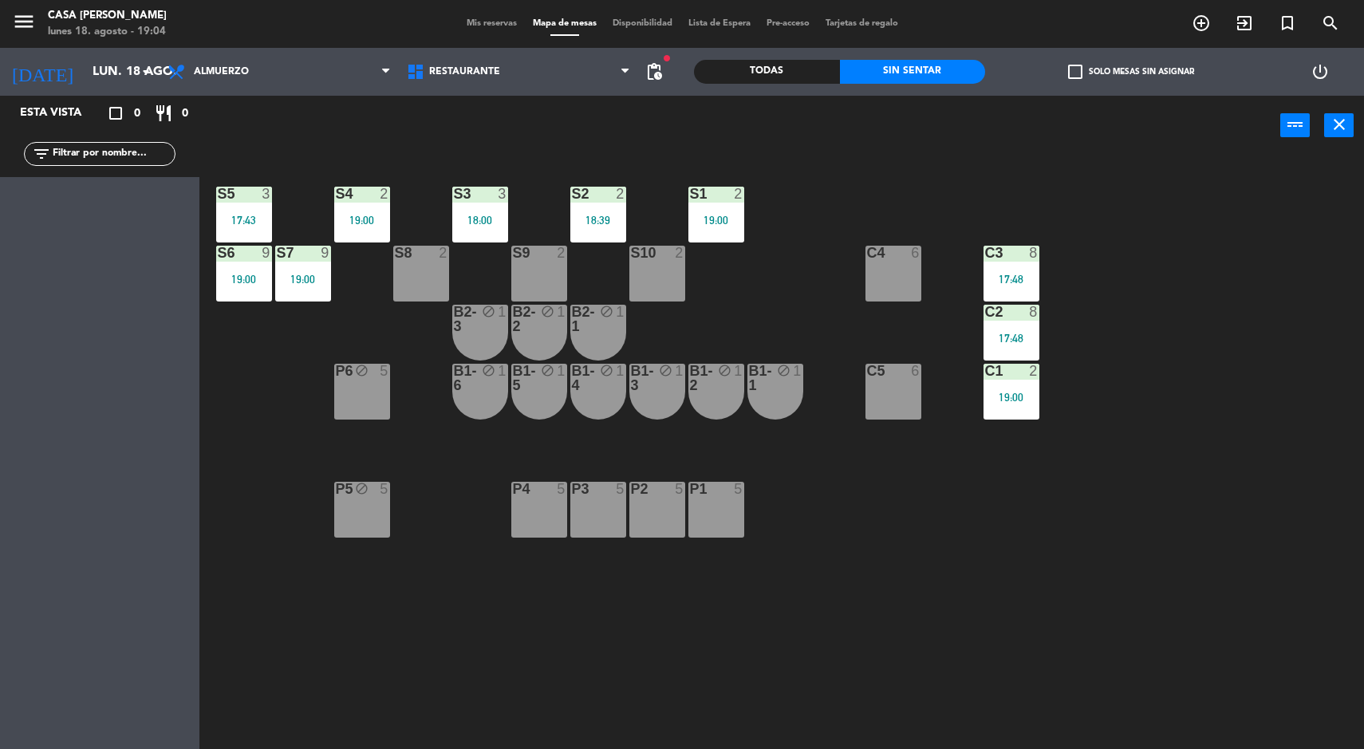
click at [974, 537] on div "S5 3 17:43 S4 2 19:00 S3 3 18:00 S2 2 18:39 S1 2 19:00 S6 9 19:00 S7 9 19:00 S8…" at bounding box center [788, 455] width 1151 height 594
click at [1363, 523] on div "S5 3 17:43 S4 2 19:00 S3 3 18:00 S2 2 18:39 S1 2 19:00 S6 9 19:00 S7 9 19:00 S8…" at bounding box center [788, 455] width 1151 height 594
